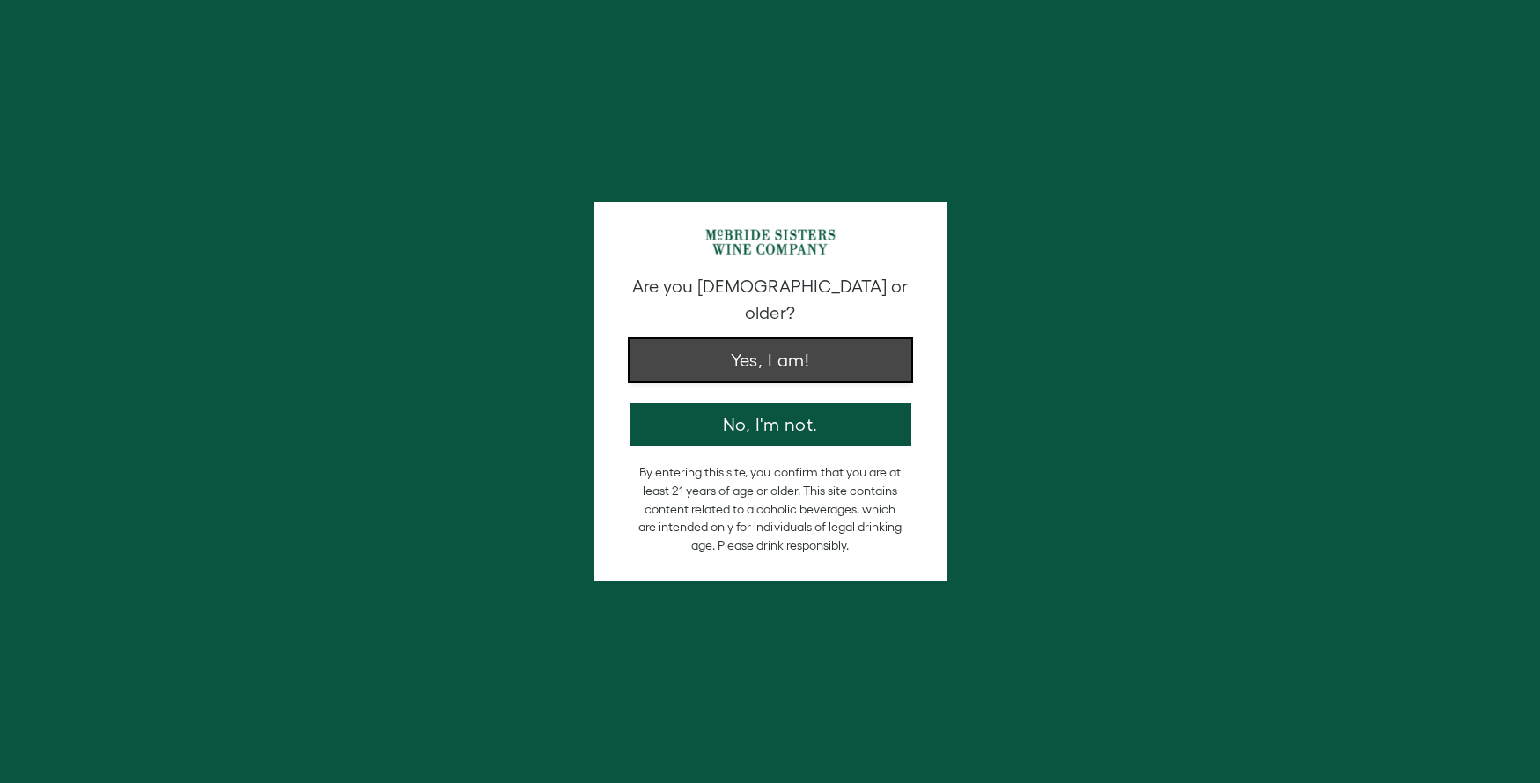
click at [762, 349] on button "Yes, I am!" at bounding box center [771, 360] width 282 height 42
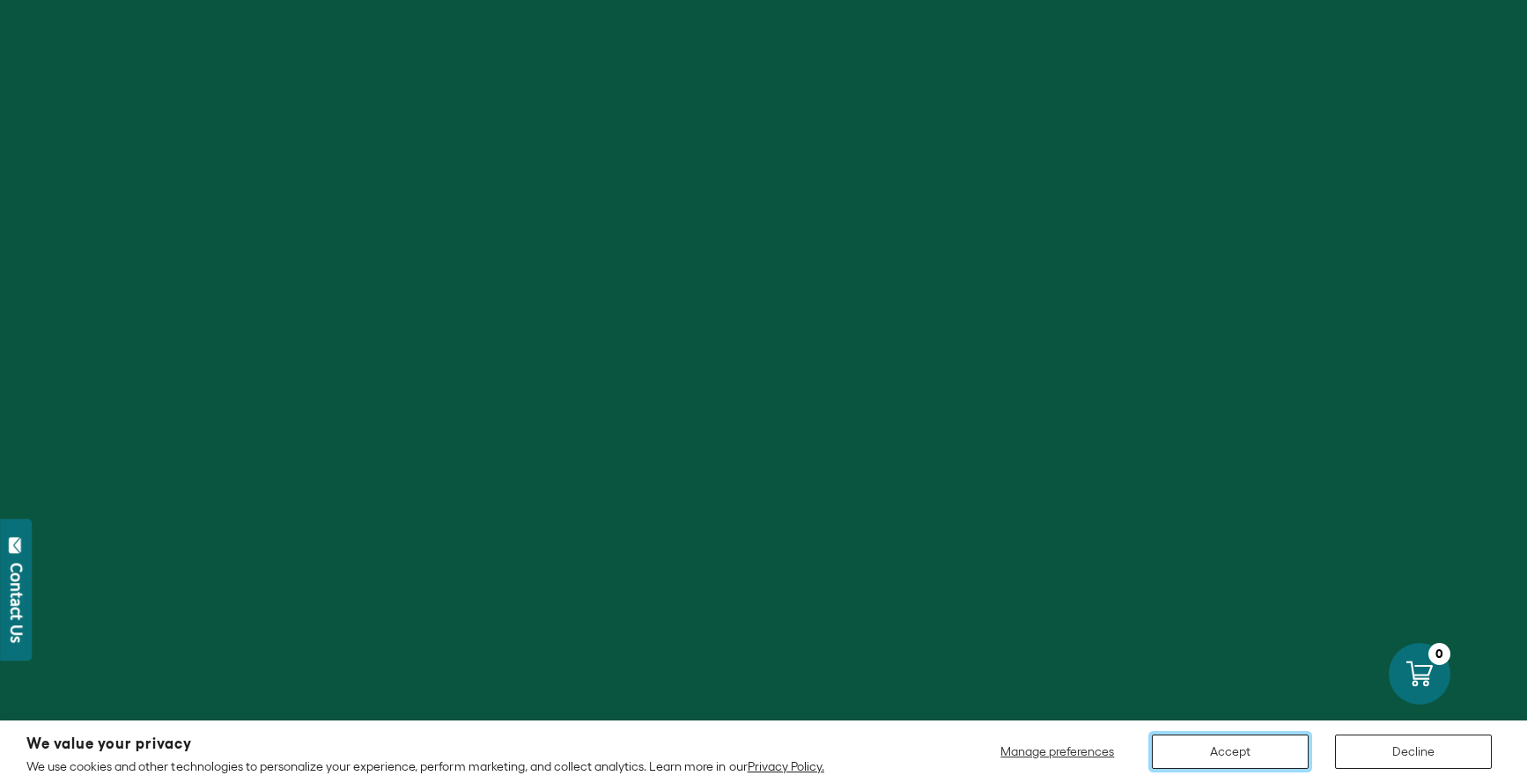
click at [1221, 743] on button "Accept" at bounding box center [1230, 751] width 157 height 34
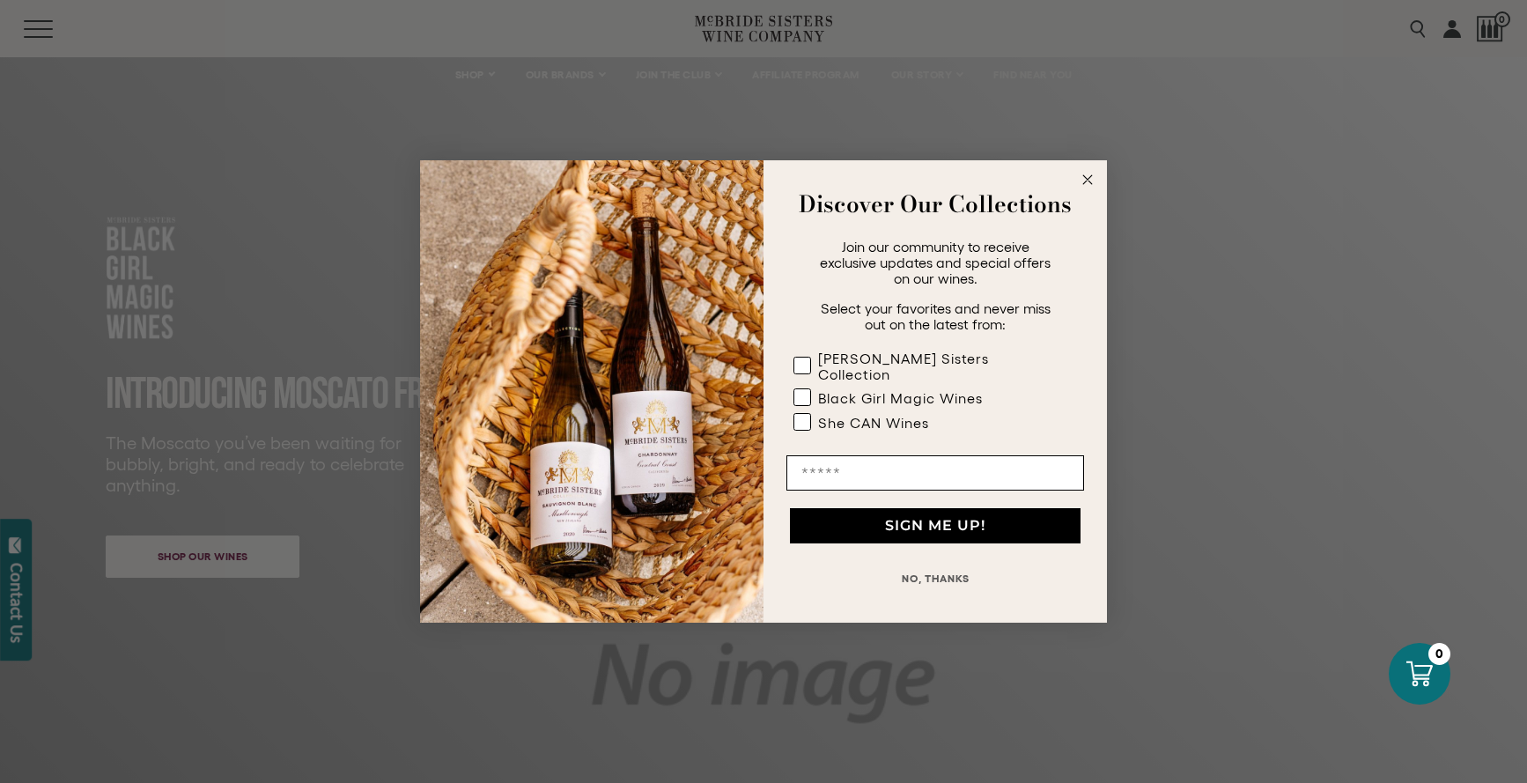
click at [1086, 184] on circle "Close dialog" at bounding box center [1088, 180] width 20 height 20
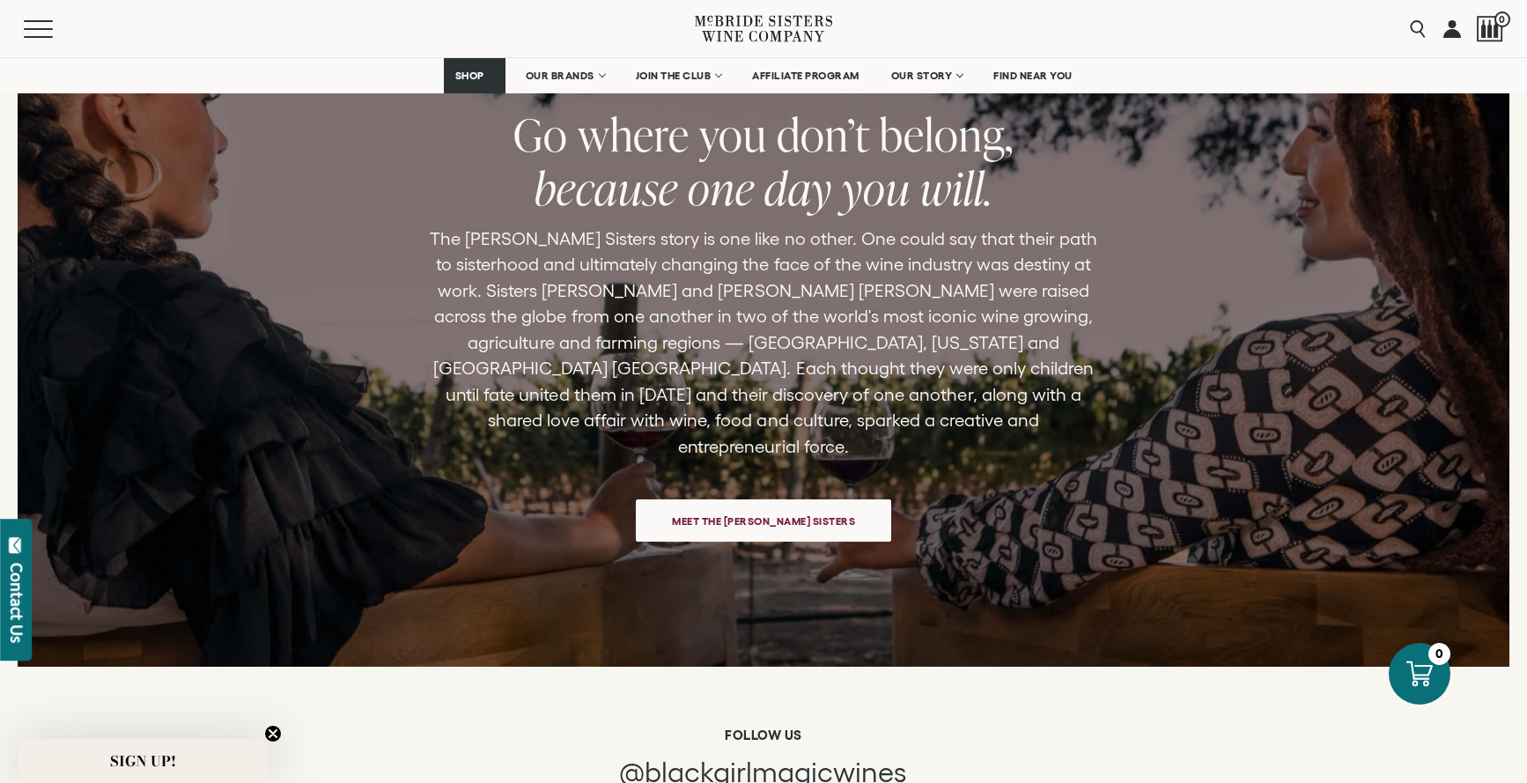
scroll to position [3749, 0]
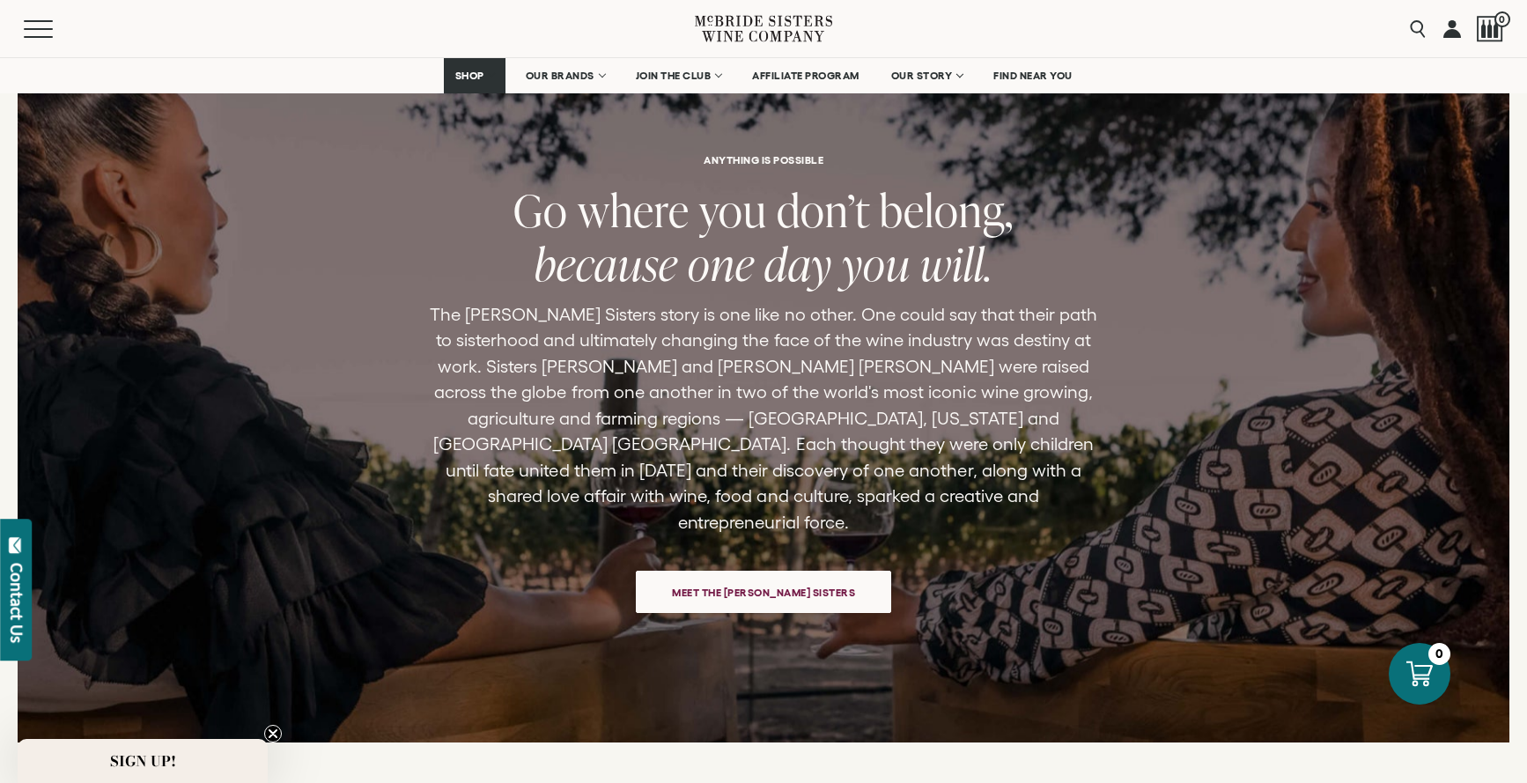
click at [752, 584] on span "Meet the [PERSON_NAME] Sisters" at bounding box center [763, 592] width 245 height 34
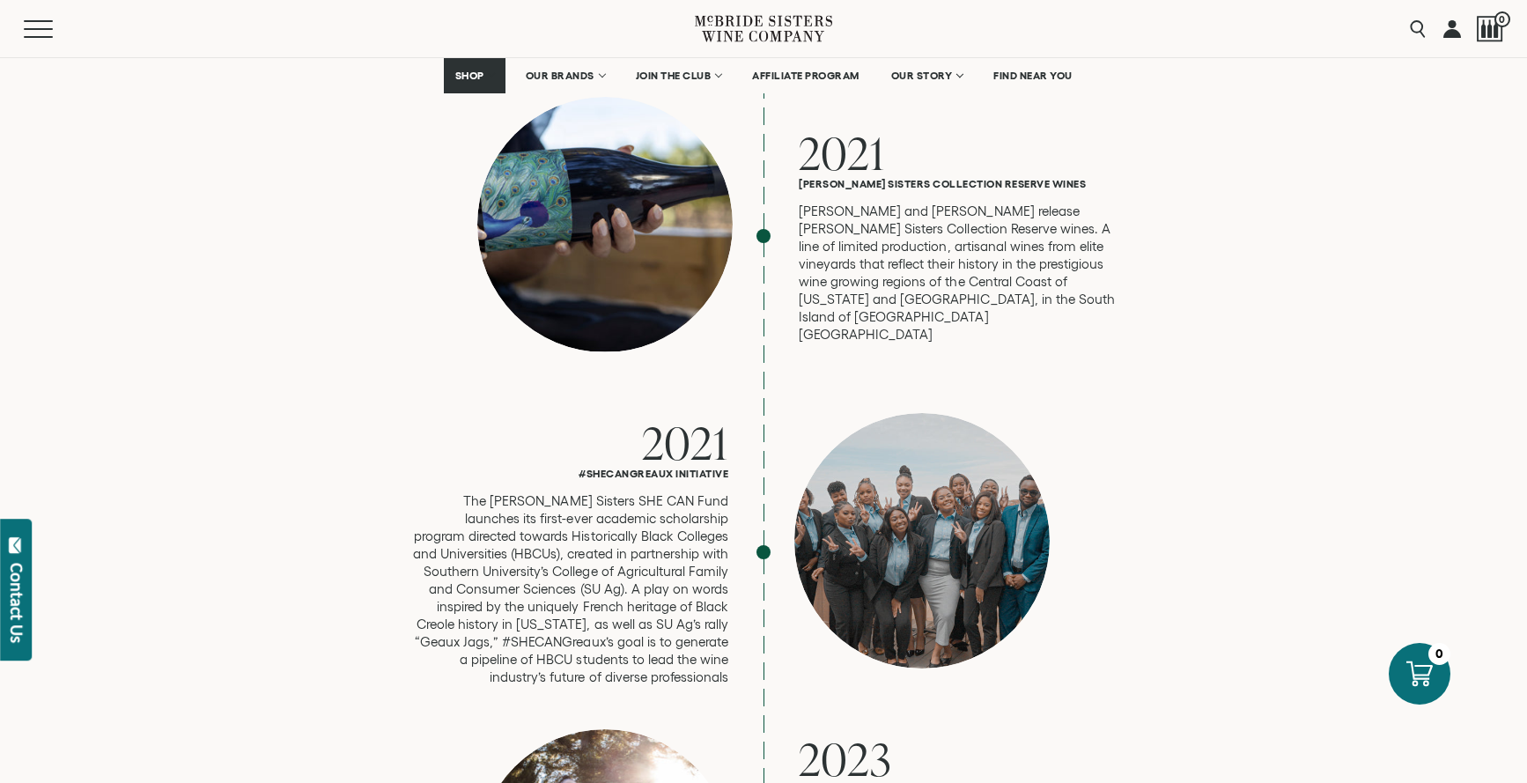
scroll to position [4244, 0]
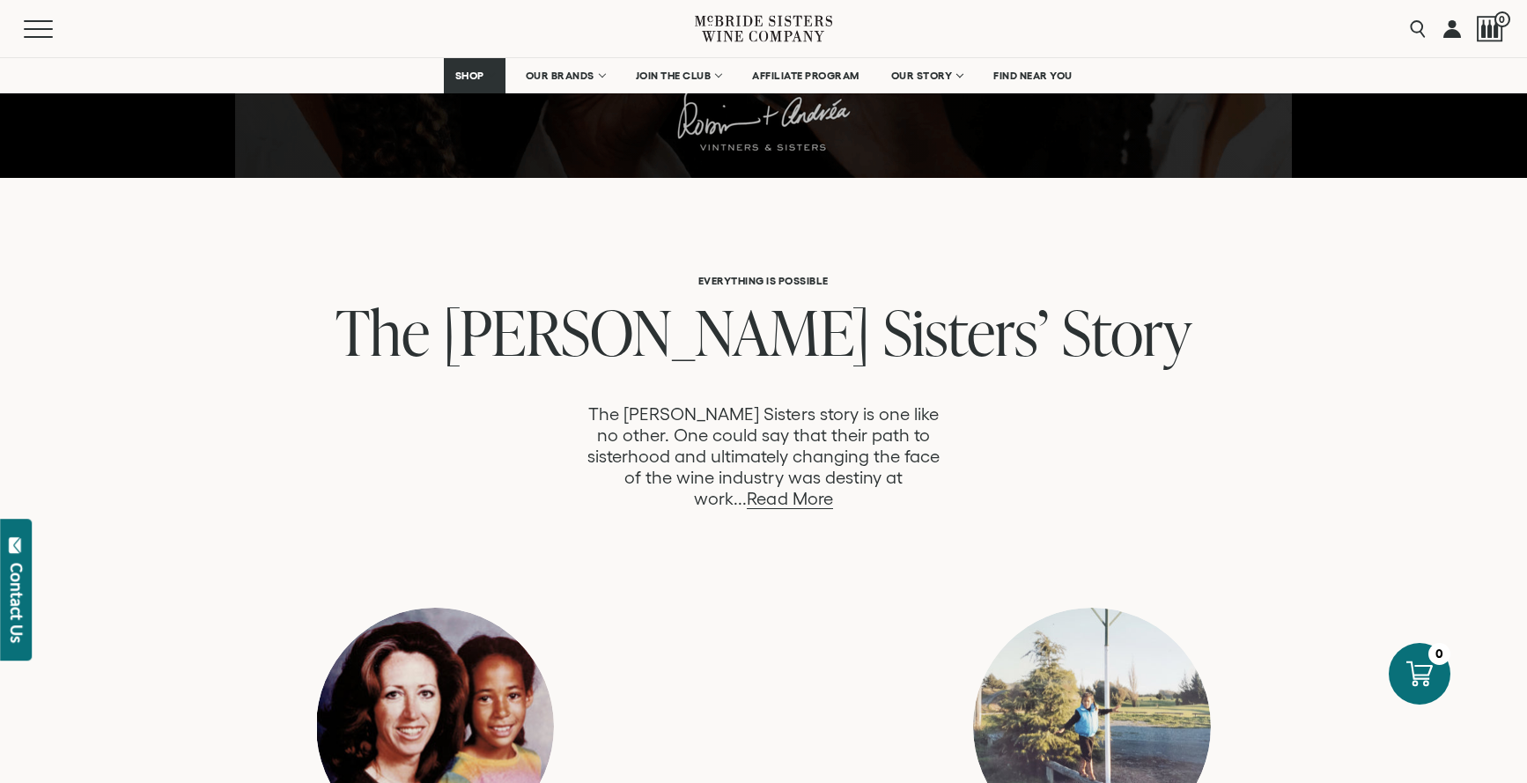
scroll to position [751, 0]
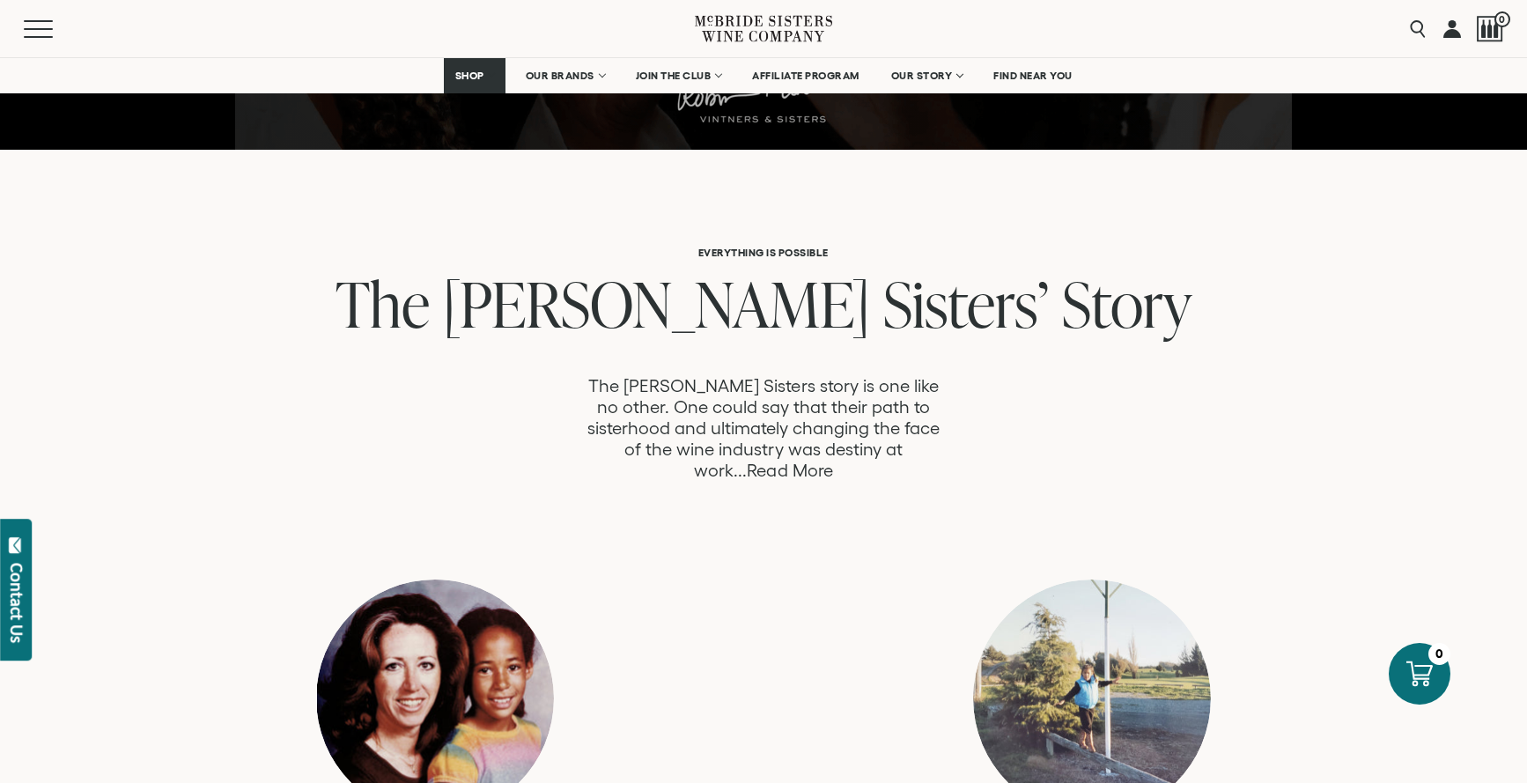
click at [832, 461] on link "Read More" at bounding box center [789, 471] width 85 height 20
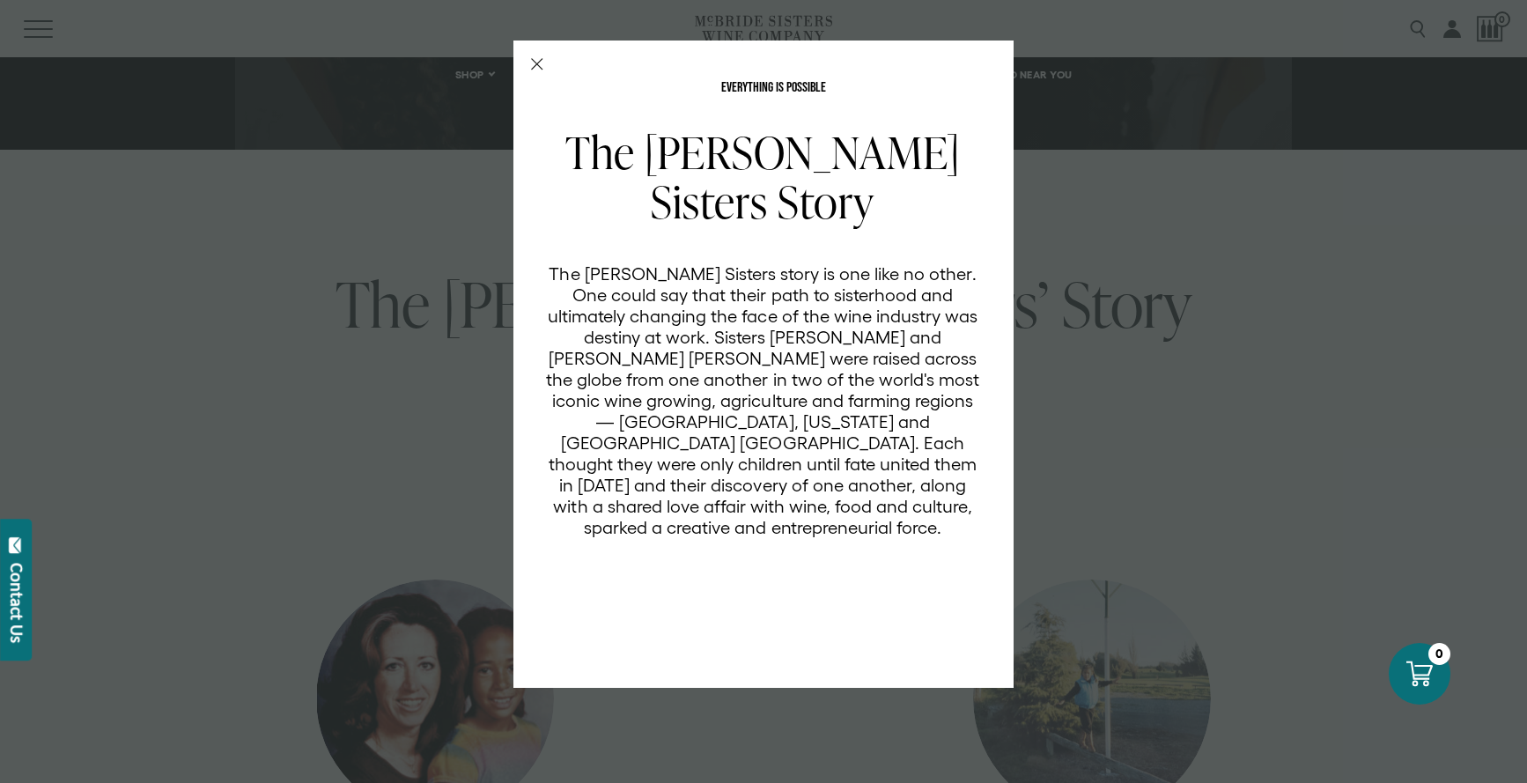
scroll to position [0, 0]
click at [522, 62] on div "EVERYTHING IS POSSIBLE The McBride Sisters Story The McBride Sisters story is o…" at bounding box center [763, 364] width 500 height 647
click at [534, 66] on icon "Close Modal" at bounding box center [537, 64] width 12 height 12
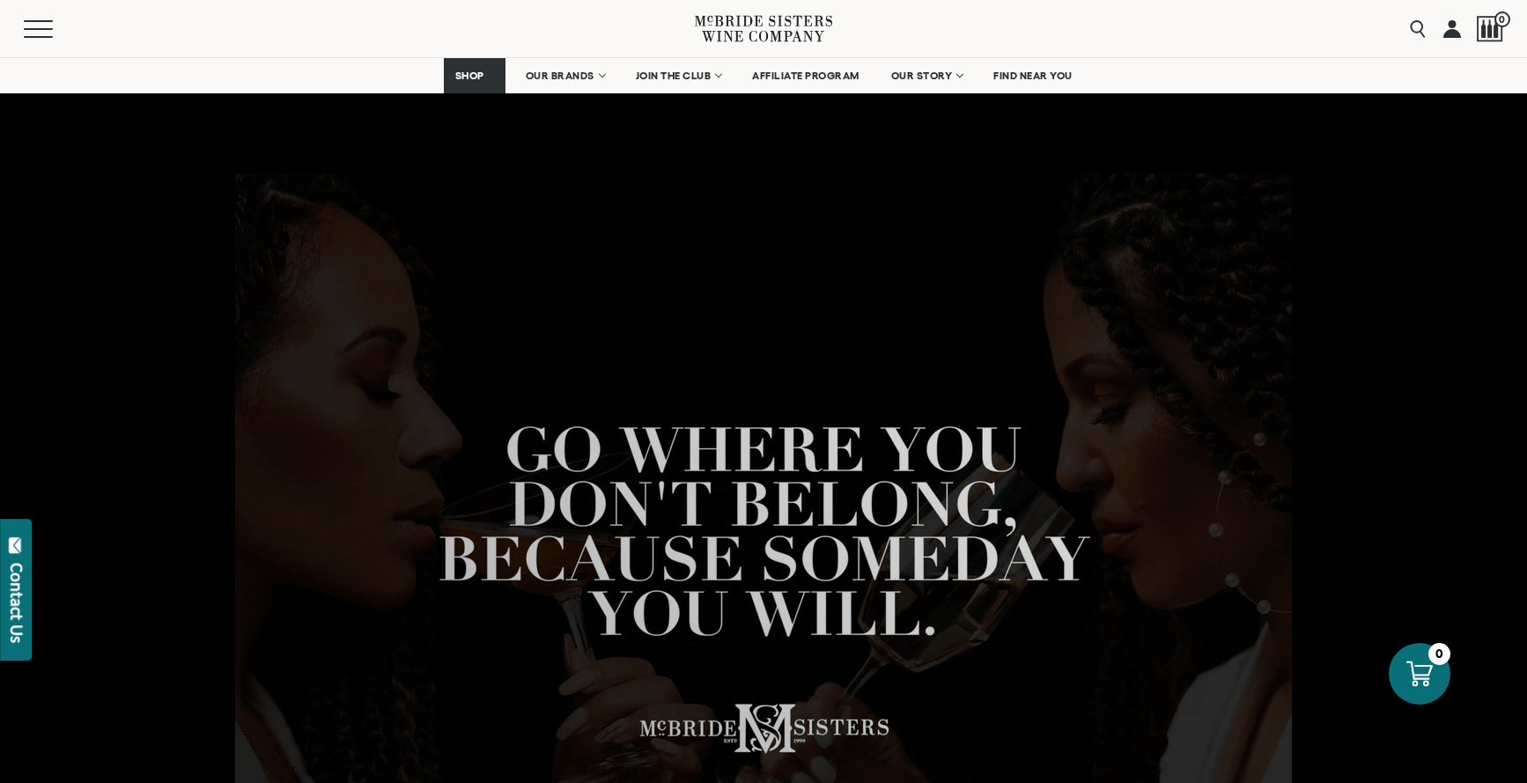
scroll to position [751, 0]
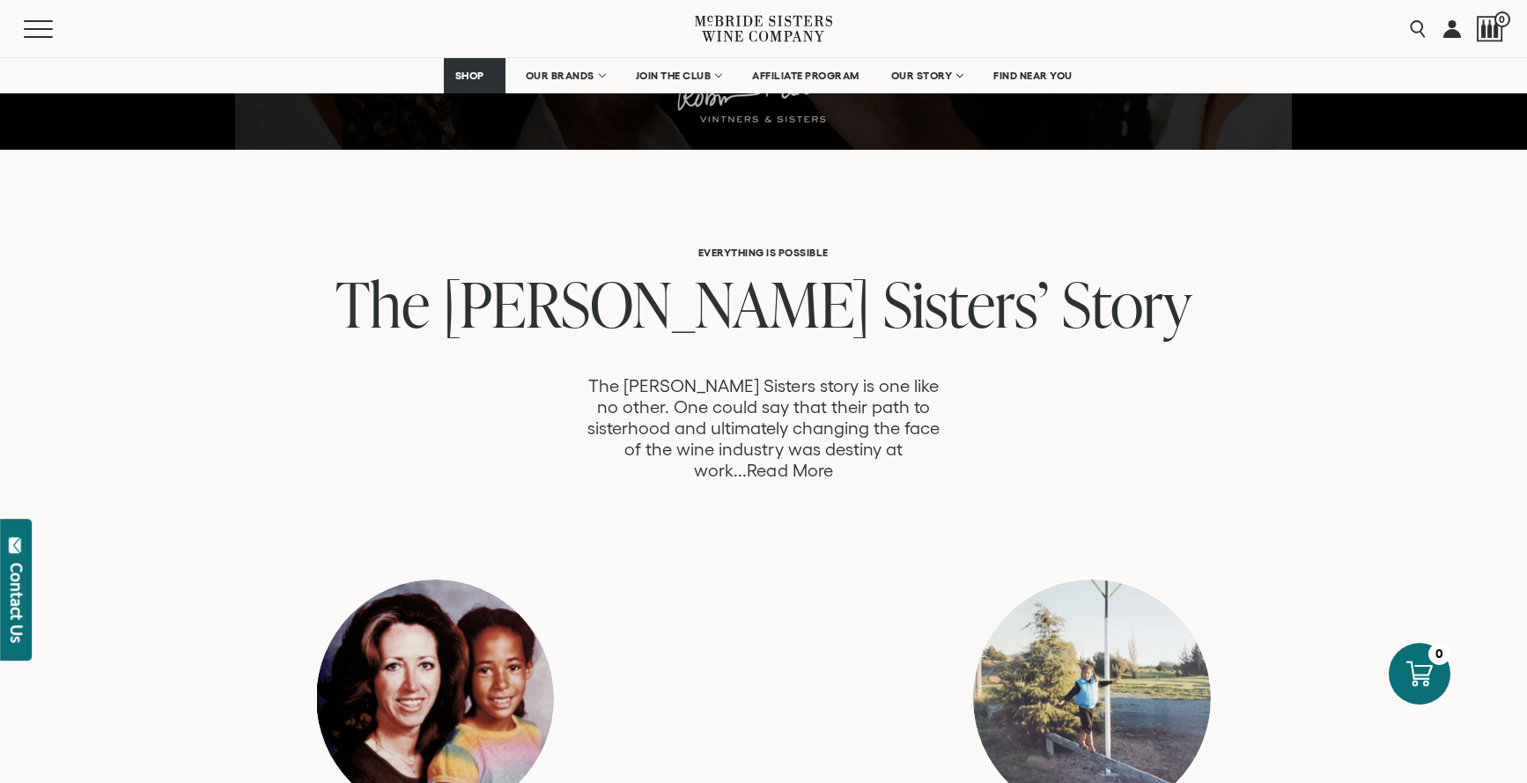
click at [832, 461] on link "Read More" at bounding box center [789, 471] width 85 height 20
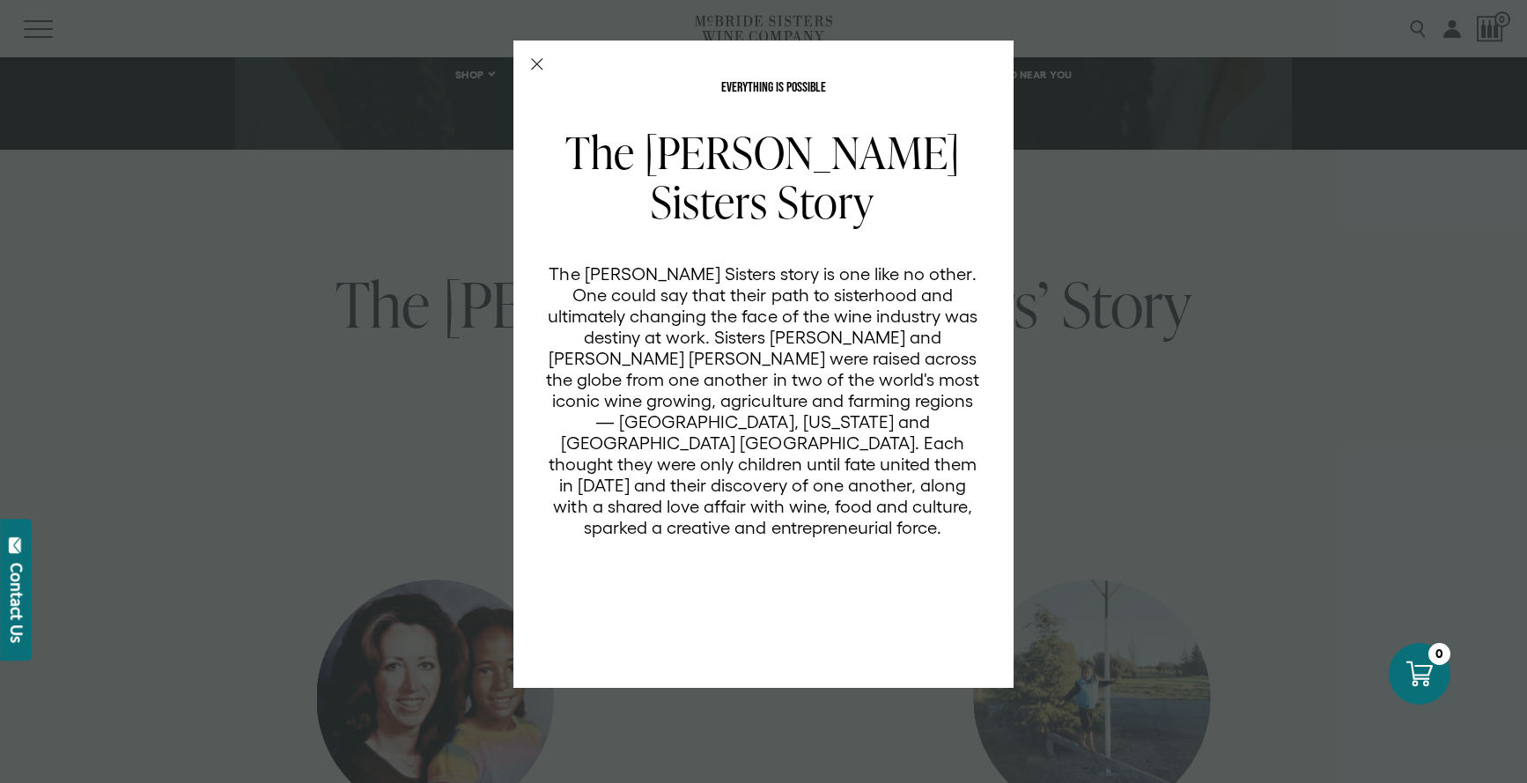
scroll to position [0, 0]
click at [525, 69] on div "EVERYTHING IS POSSIBLE The McBride Sisters Story The McBride Sisters story is o…" at bounding box center [763, 364] width 500 height 647
click at [531, 69] on icon "Close Modal" at bounding box center [537, 64] width 12 height 12
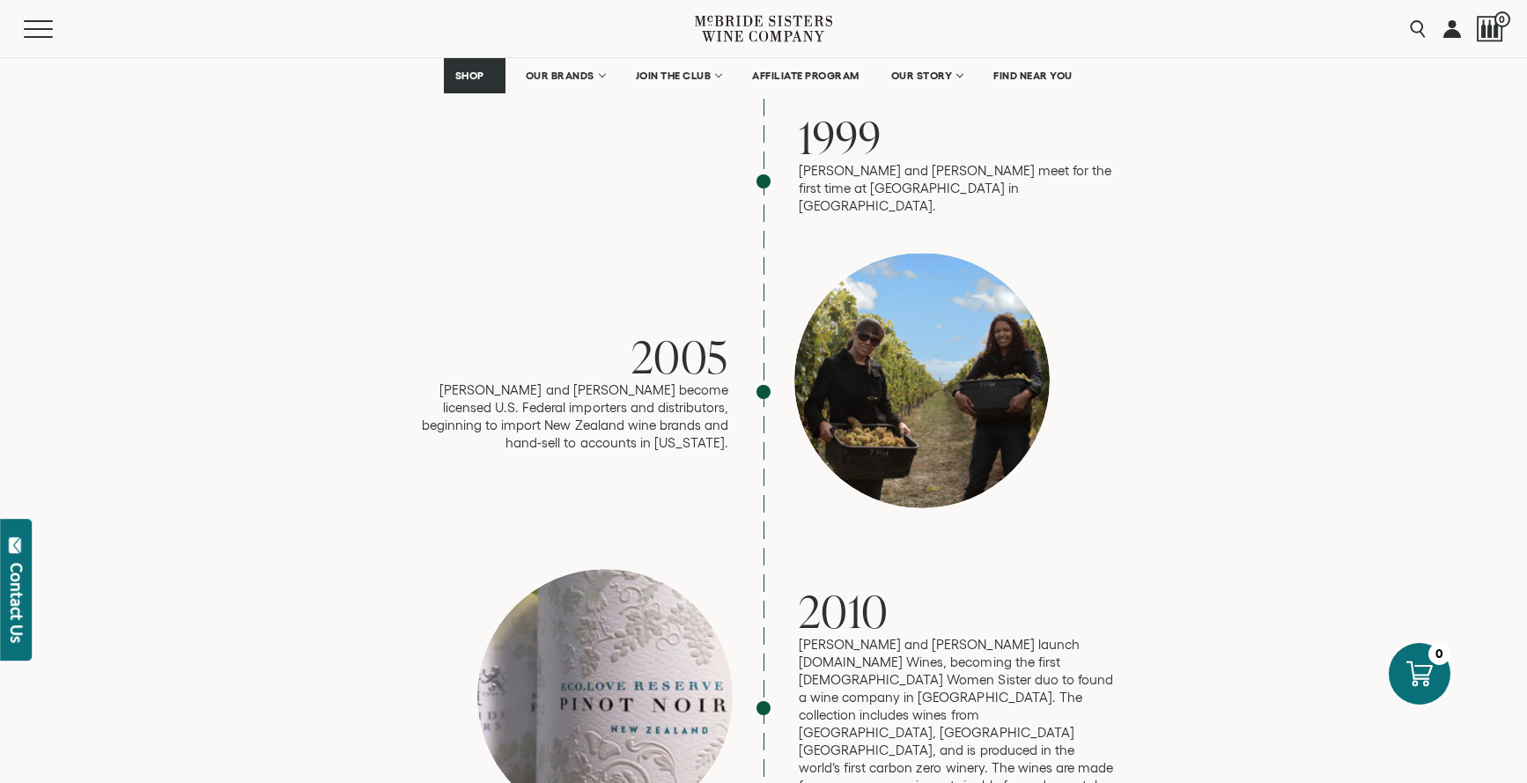
scroll to position [1940, 0]
